Goal: Communication & Community: Ask a question

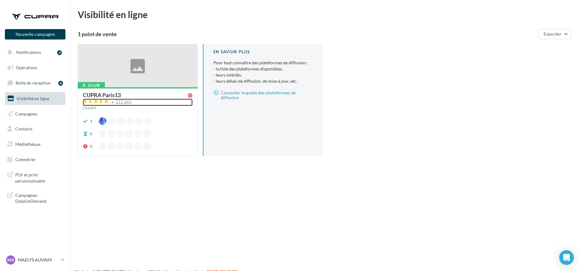
click at [120, 100] on div "113 avis" at bounding box center [124, 102] width 16 height 4
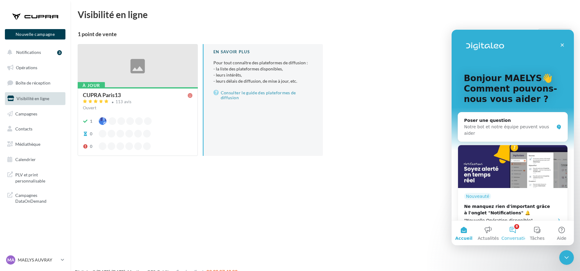
click at [513, 230] on button "8 Conversations" at bounding box center [512, 232] width 24 height 24
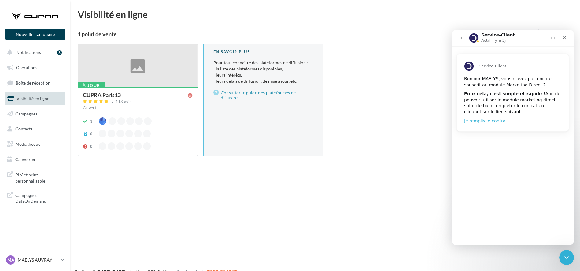
click at [461, 37] on icon "go back" at bounding box center [461, 37] width 5 height 5
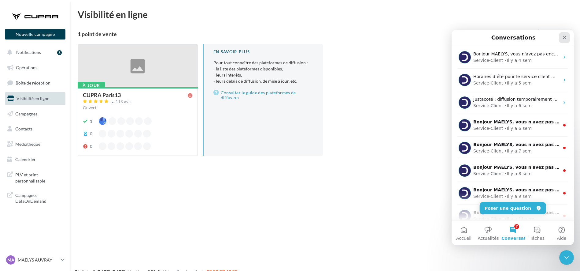
click at [563, 39] on icon "Fermer" at bounding box center [564, 37] width 5 height 5
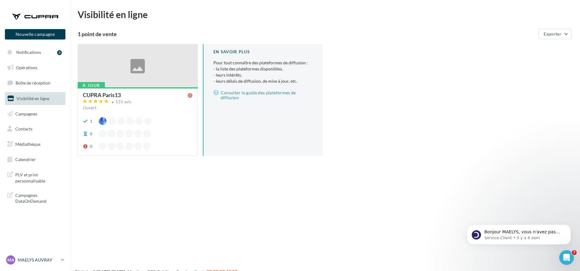
click at [41, 257] on p "MAELYS AUVRAY" at bounding box center [38, 259] width 41 height 6
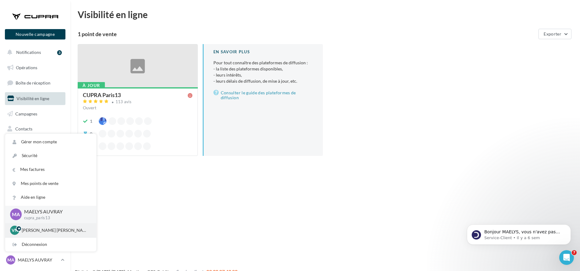
click at [40, 232] on p "Vincent NASCIMBEN GABRIELLE" at bounding box center [55, 230] width 67 height 6
